Goal: Task Accomplishment & Management: Complete application form

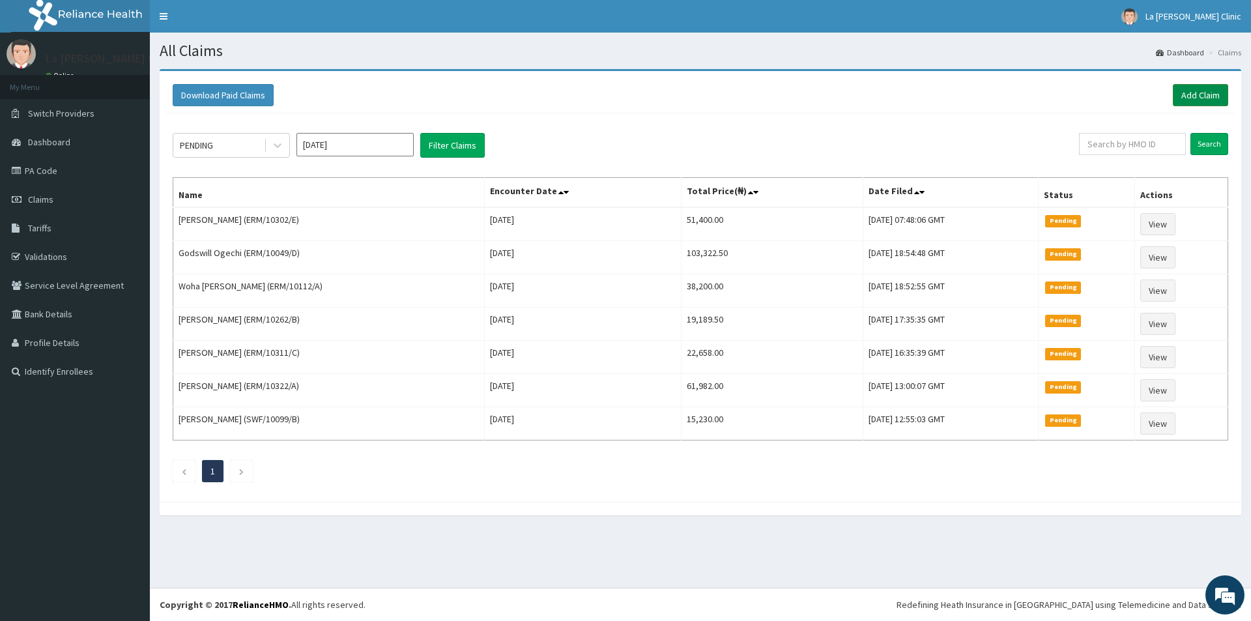
click at [1207, 92] on link "Add Claim" at bounding box center [1200, 95] width 55 height 22
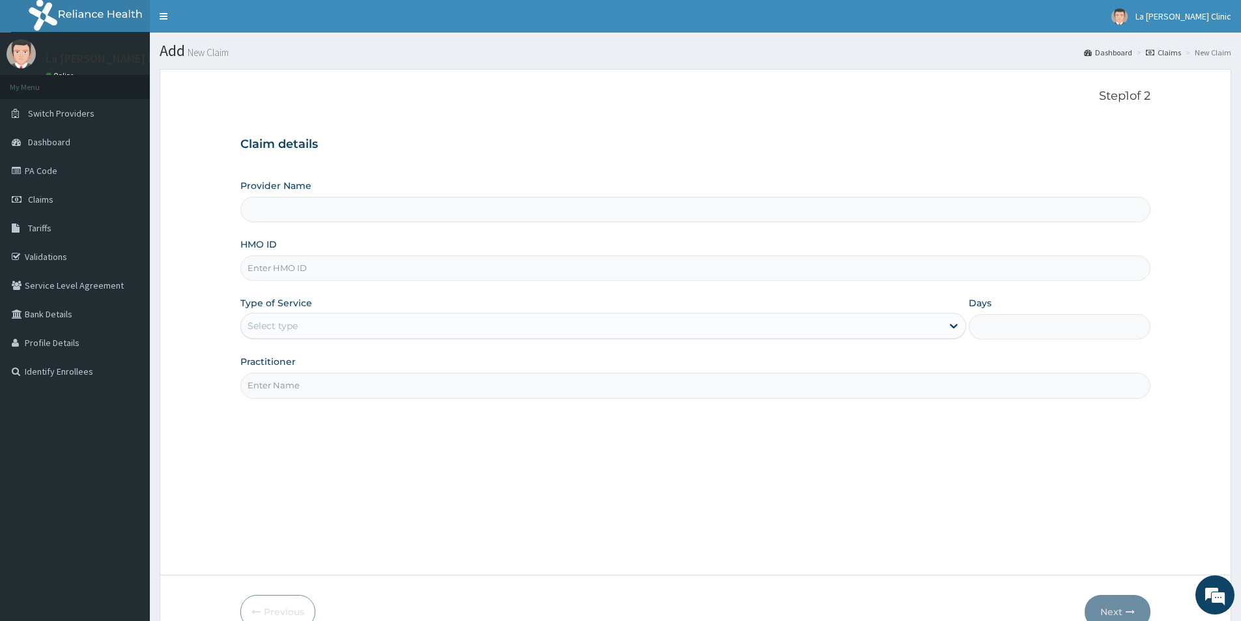
type input "La [PERSON_NAME] Clinic"
click at [336, 265] on input "HMO ID" at bounding box center [695, 267] width 910 height 25
type input "ERM/10246/B"
click at [371, 331] on div "Select type" at bounding box center [591, 325] width 701 height 21
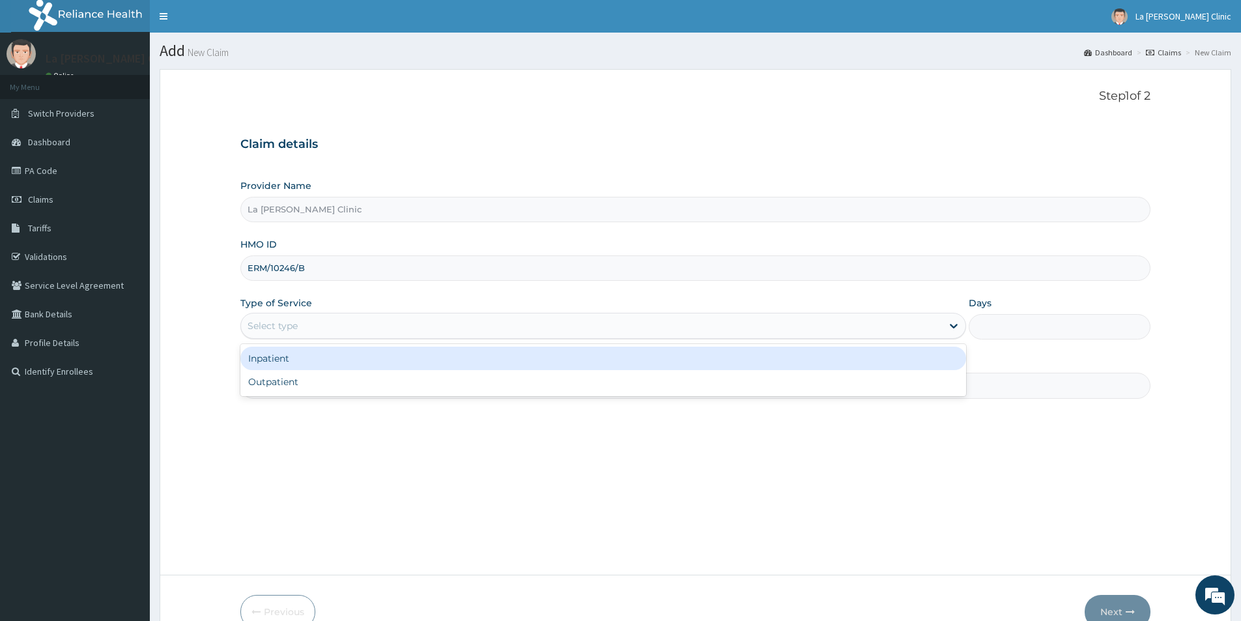
drag, startPoint x: 374, startPoint y: 366, endPoint x: 467, endPoint y: 349, distance: 94.7
click at [375, 365] on div "Inpatient" at bounding box center [603, 358] width 726 height 23
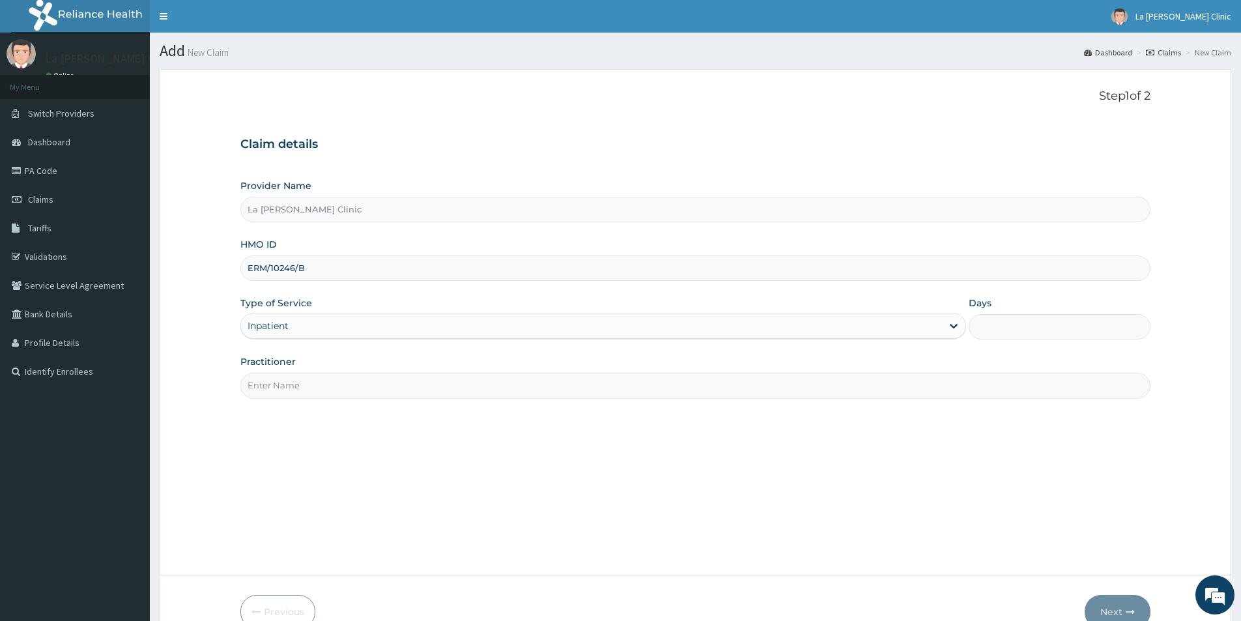
click at [998, 327] on input "Days" at bounding box center [1060, 326] width 182 height 25
type input "2"
click at [462, 390] on input "Practitioner" at bounding box center [695, 385] width 910 height 25
type input "DR AMAEFULE STANLEY"
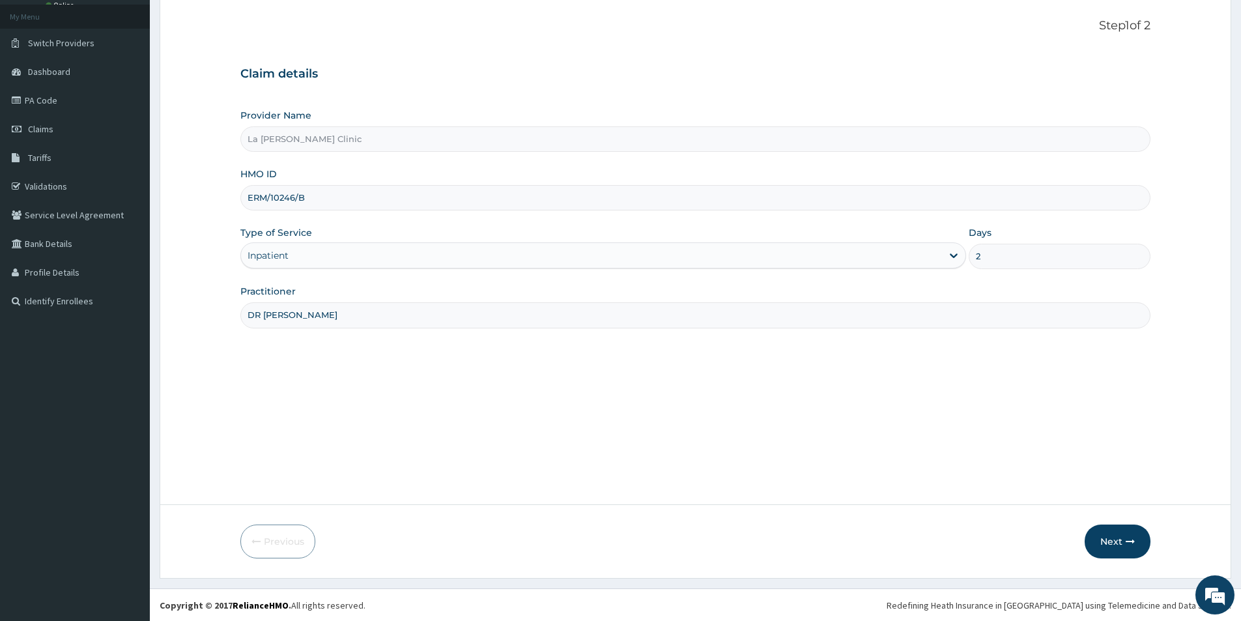
scroll to position [71, 0]
click at [1112, 544] on button "Next" at bounding box center [1118, 541] width 66 height 34
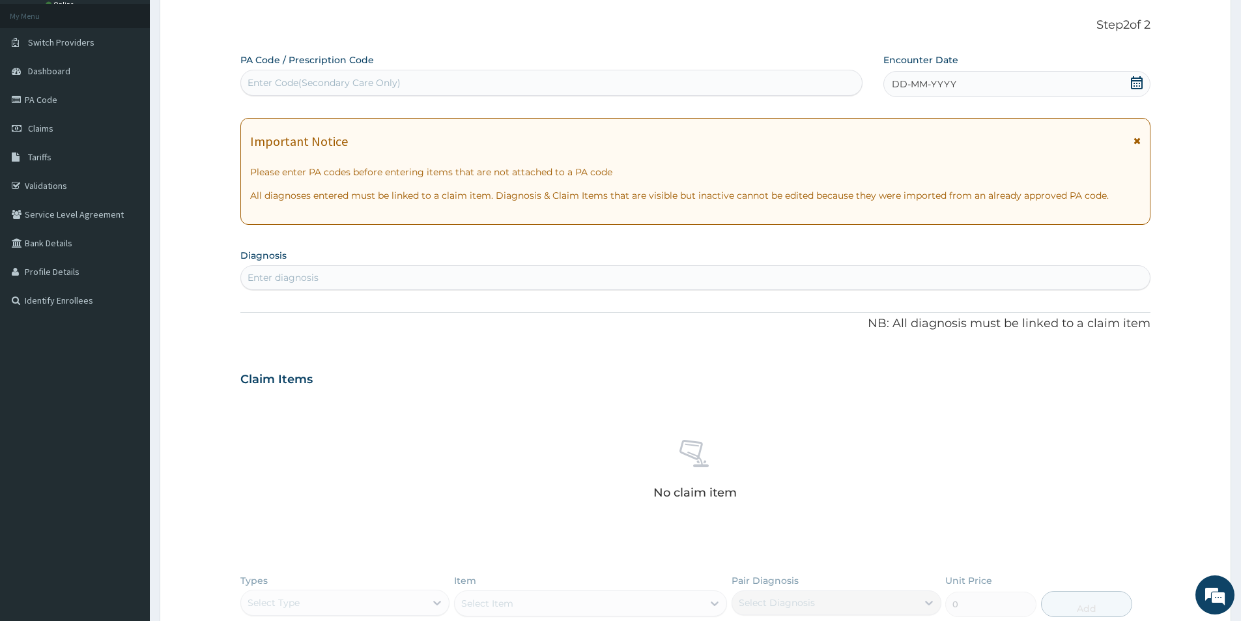
click at [343, 80] on div "Enter Code(Secondary Care Only)" at bounding box center [324, 82] width 153 height 13
paste input "PA/9111F3"
type input "PA/9111F3"
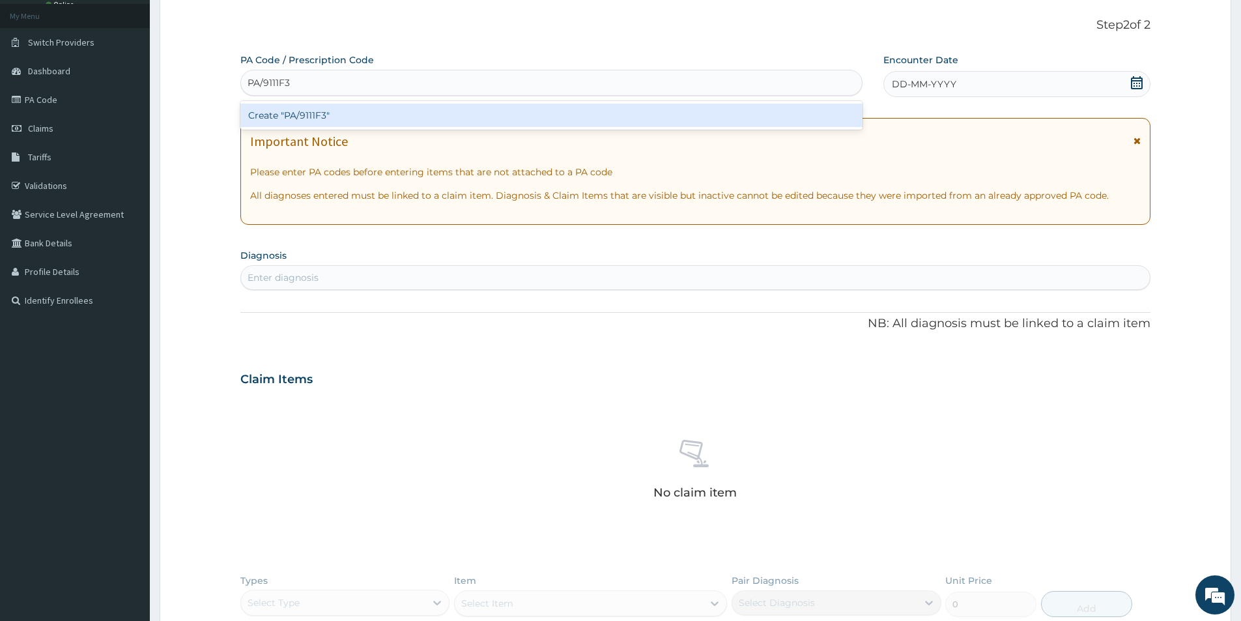
click at [341, 119] on div "Create "PA/9111F3"" at bounding box center [551, 115] width 622 height 23
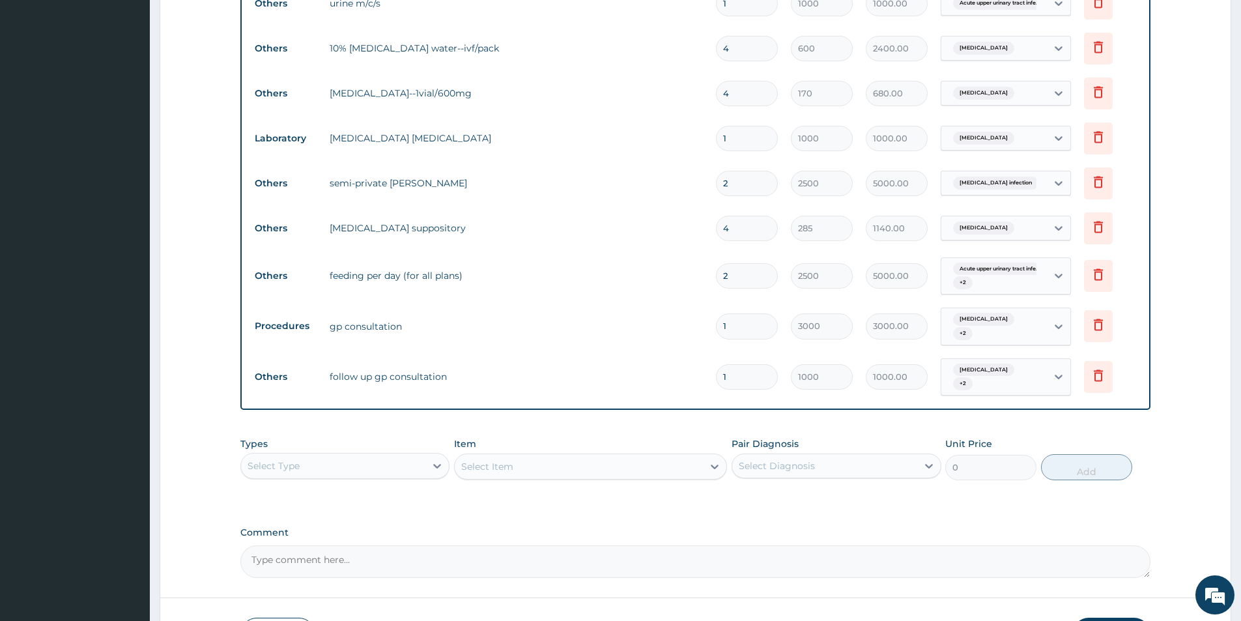
scroll to position [799, 0]
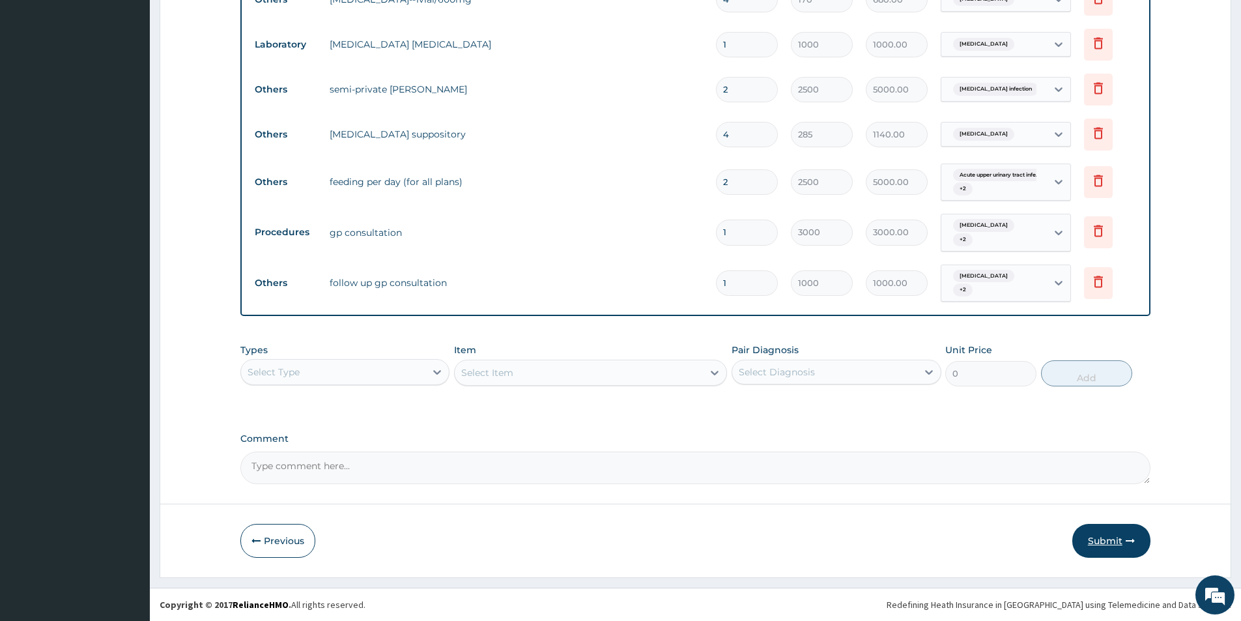
click at [1101, 547] on button "Submit" at bounding box center [1111, 541] width 78 height 34
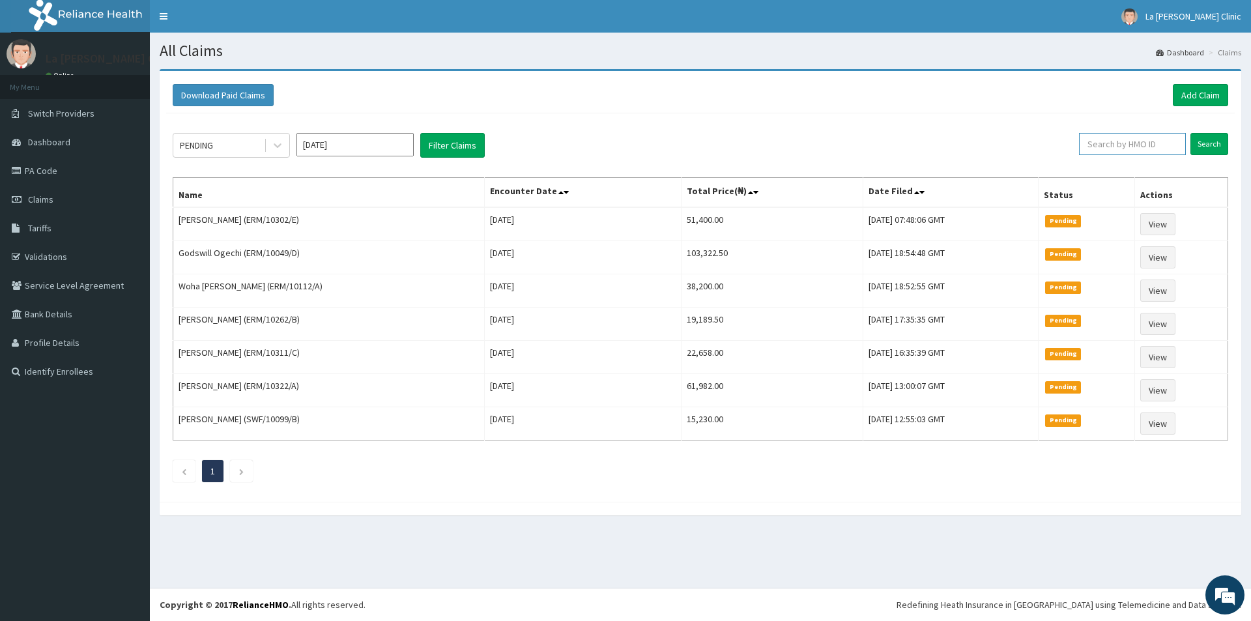
click at [1151, 145] on input "text" at bounding box center [1132, 144] width 107 height 22
type input "ERM/10246/B"
click at [1207, 145] on input "Search" at bounding box center [1209, 144] width 38 height 22
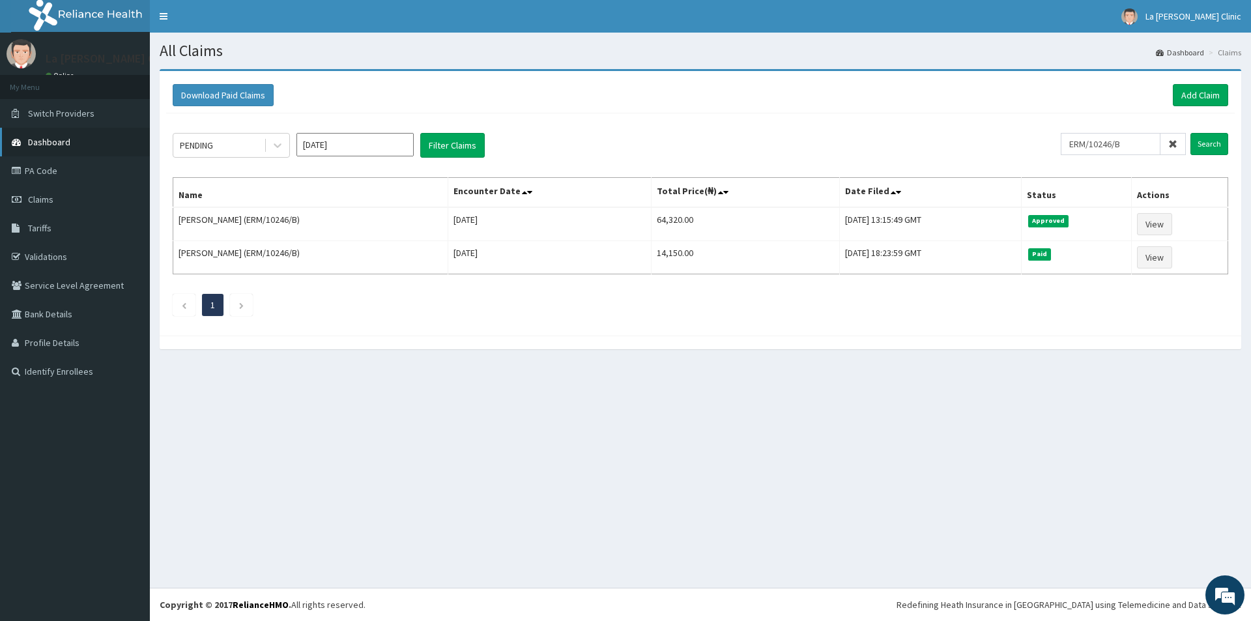
click at [57, 141] on span "Dashboard" at bounding box center [49, 142] width 42 height 12
